Goal: Information Seeking & Learning: Understand process/instructions

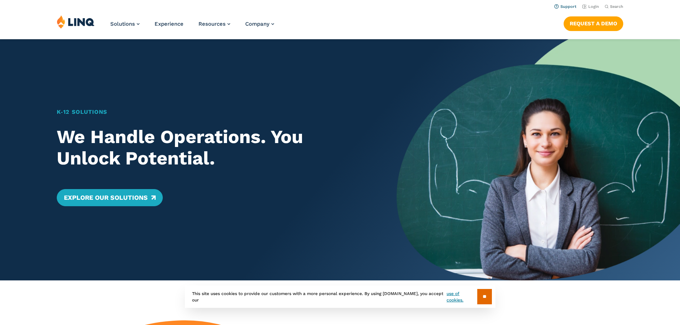
click at [560, 6] on link "Support" at bounding box center [565, 6] width 22 height 5
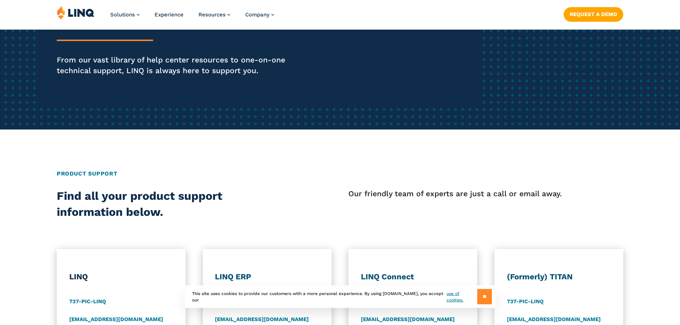
scroll to position [143, 0]
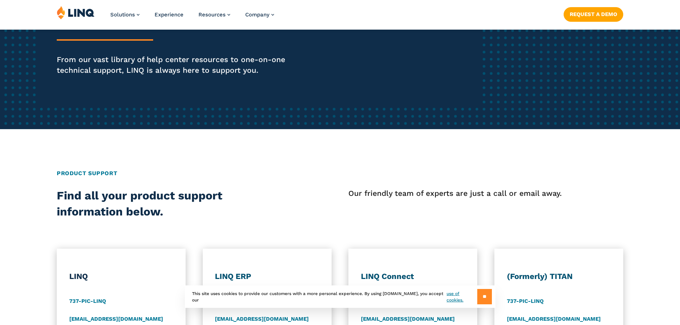
click at [483, 301] on input "**" at bounding box center [484, 296] width 15 height 15
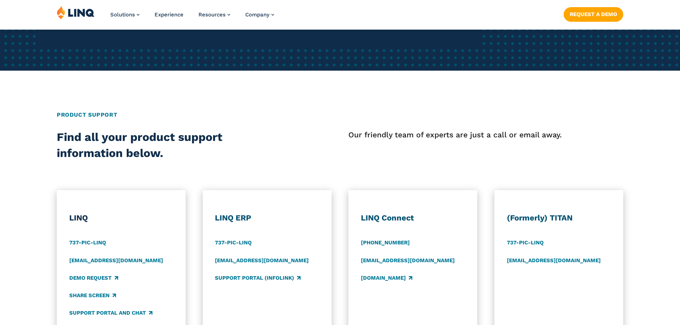
scroll to position [214, 0]
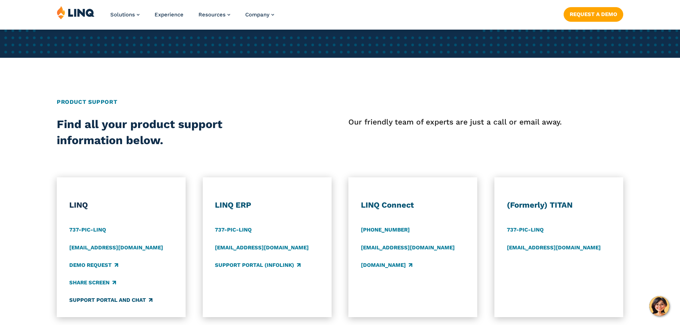
click at [97, 300] on link "Support Portal and Chat" at bounding box center [110, 301] width 83 height 8
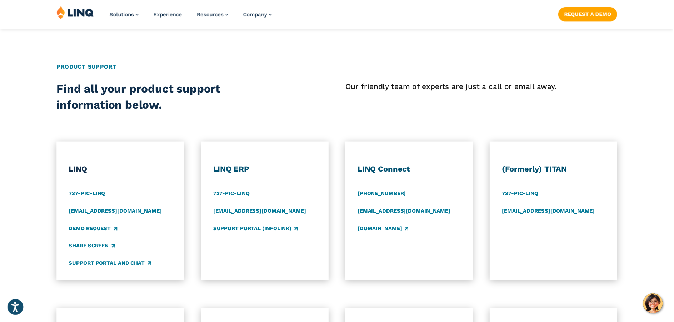
scroll to position [250, 0]
